Goal: Navigation & Orientation: Understand site structure

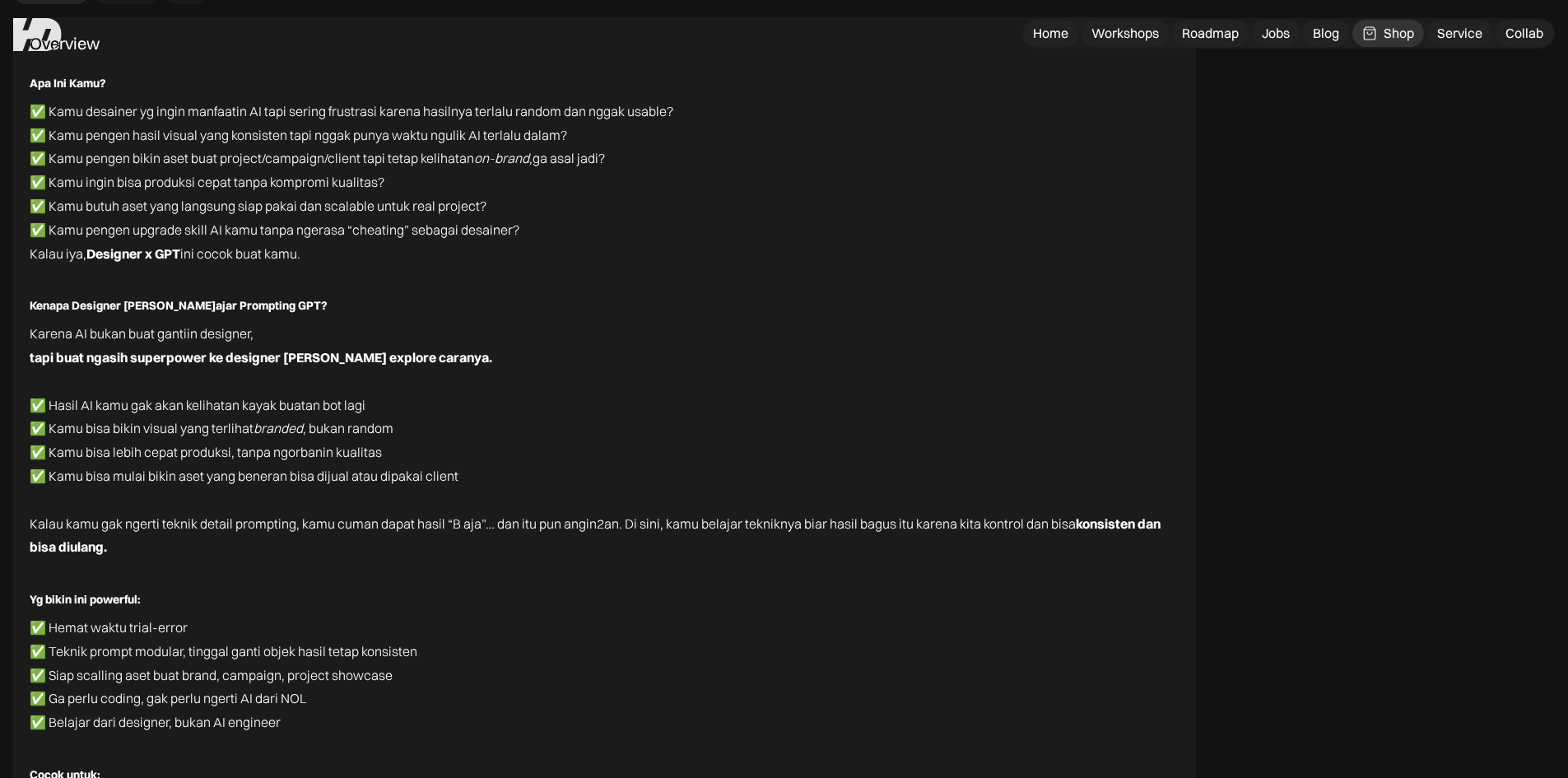
scroll to position [9751, 0]
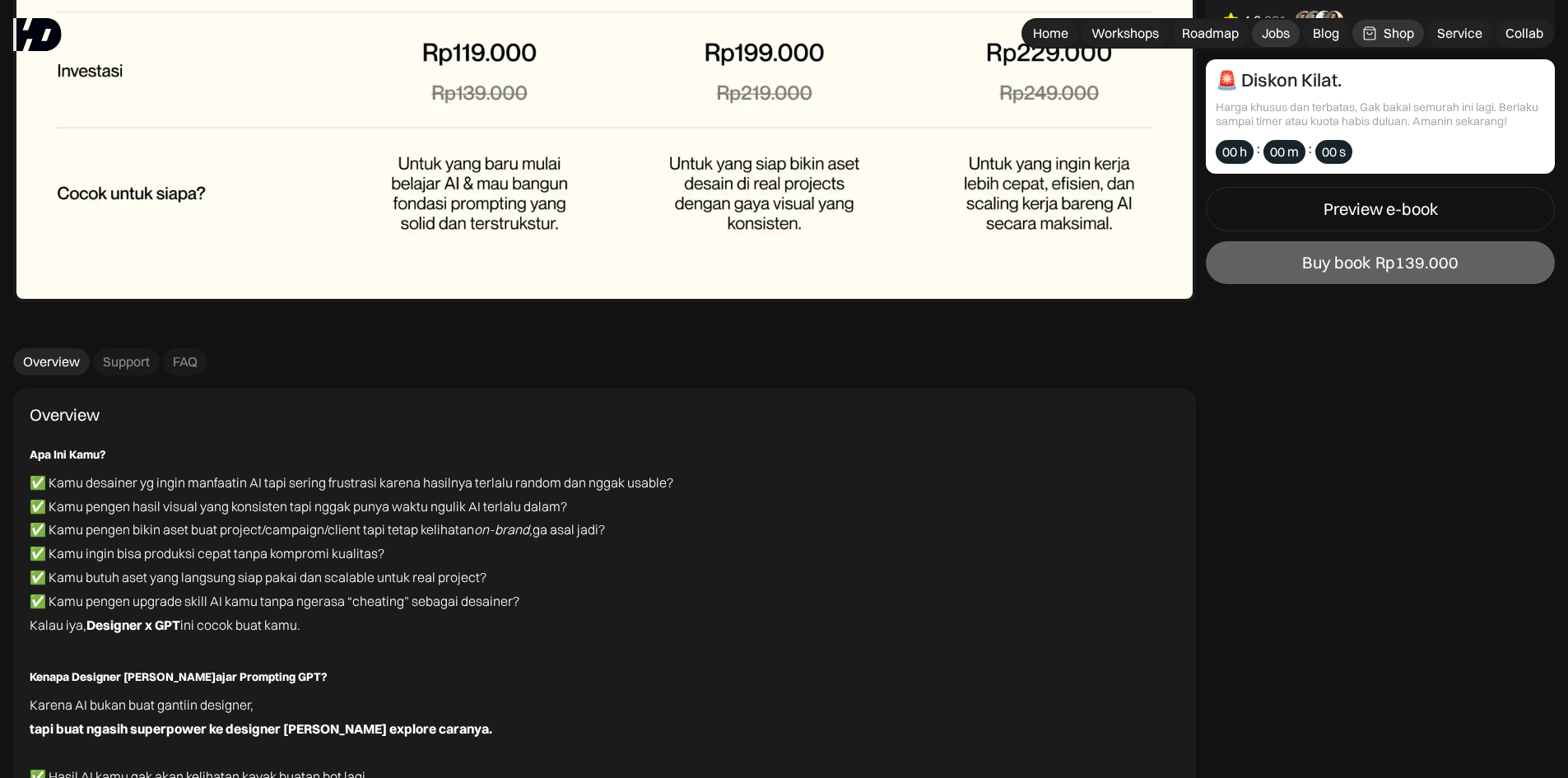
click at [1268, 32] on div "Jobs" at bounding box center [1276, 33] width 28 height 17
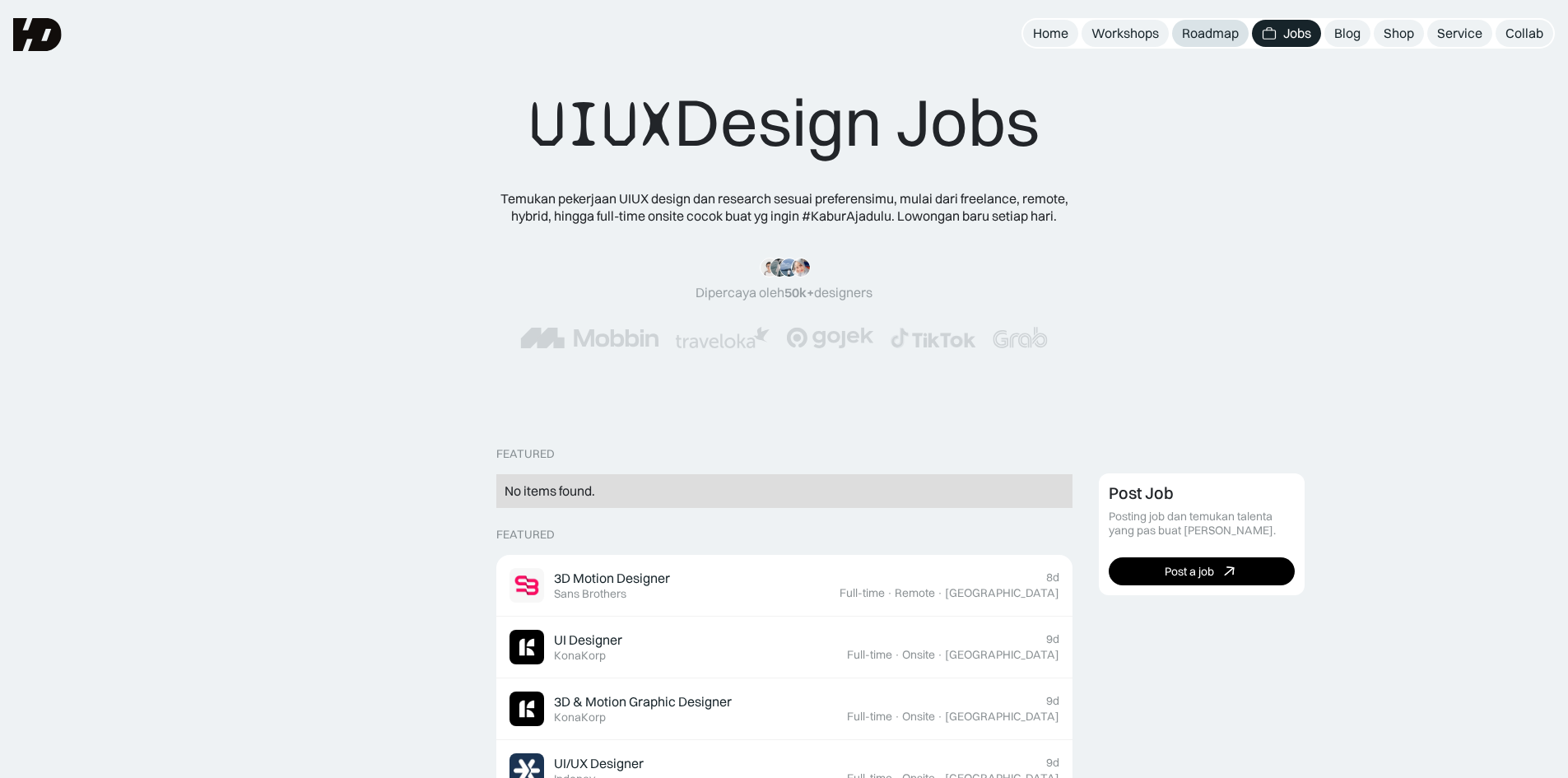
click at [1198, 37] on div "Roadmap" at bounding box center [1210, 33] width 57 height 17
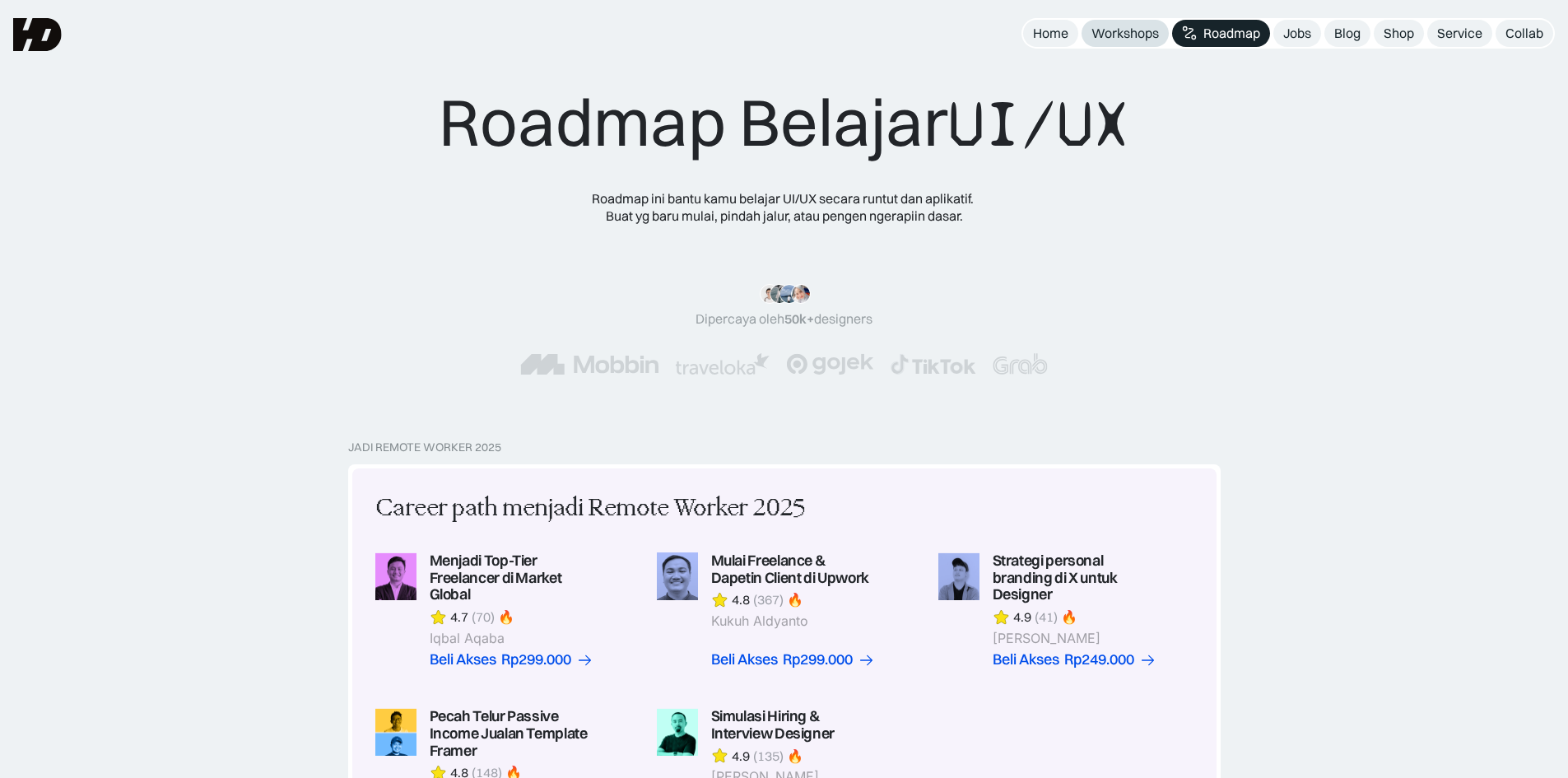
click at [1118, 40] on div "Workshops" at bounding box center [1124, 33] width 67 height 17
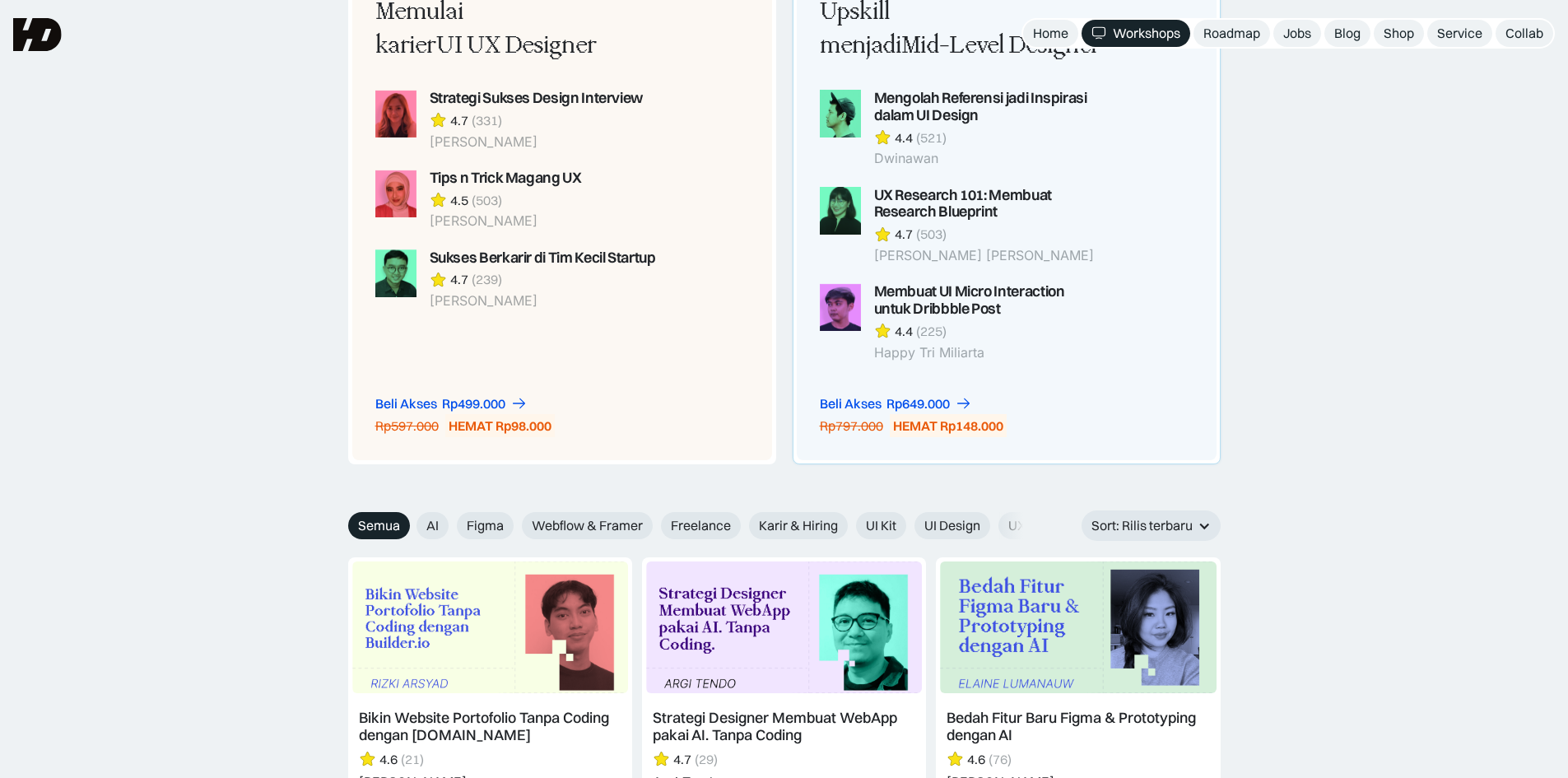
scroll to position [1400, 0]
